Goal: Navigation & Orientation: Understand site structure

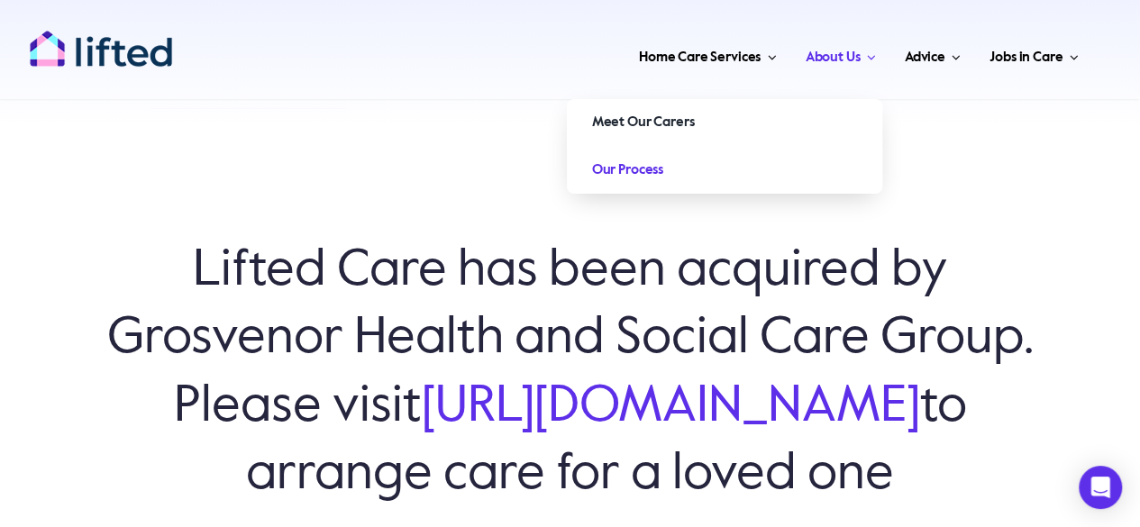
click at [719, 165] on link "Our Process" at bounding box center [724, 170] width 315 height 47
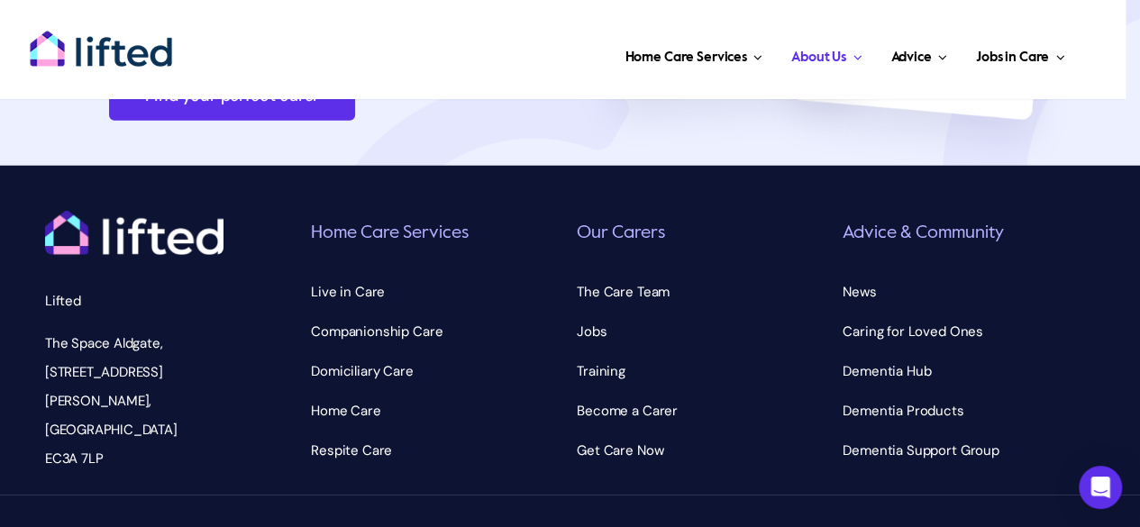
scroll to position [5729, 0]
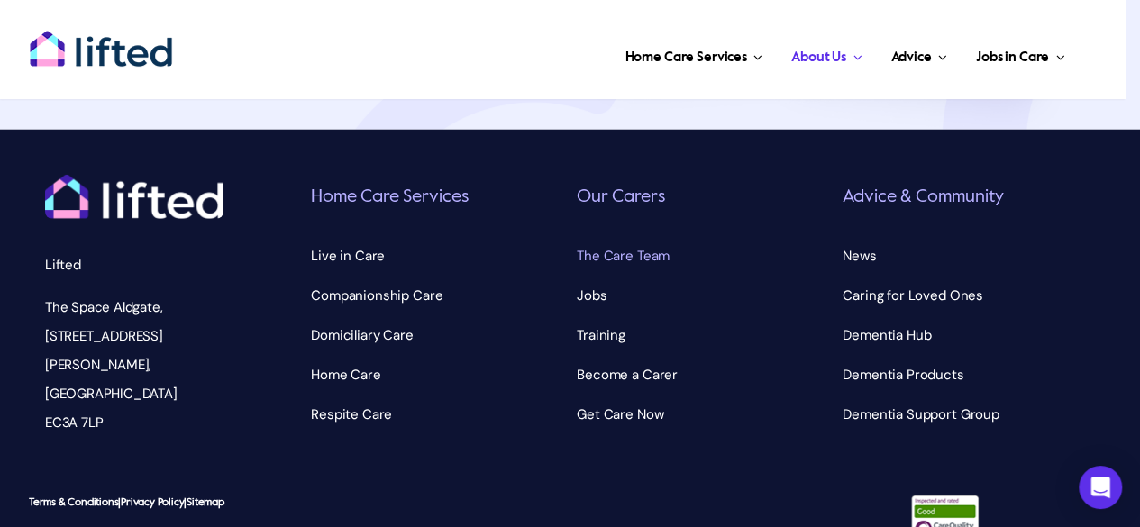
click at [623, 260] on span "The Care Team" at bounding box center [623, 255] width 93 height 29
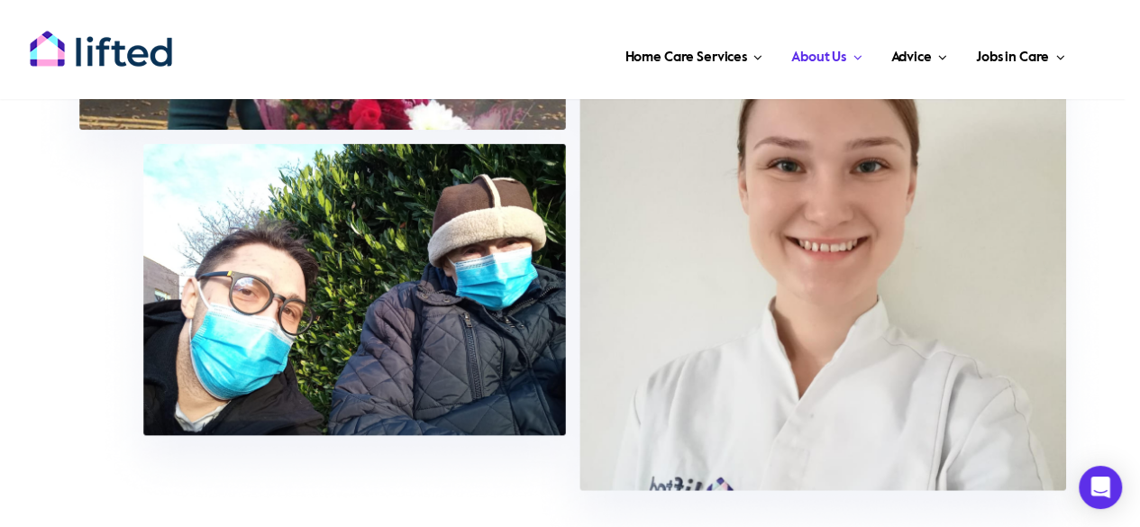
scroll to position [793, 0]
